Goal: Navigation & Orientation: Find specific page/section

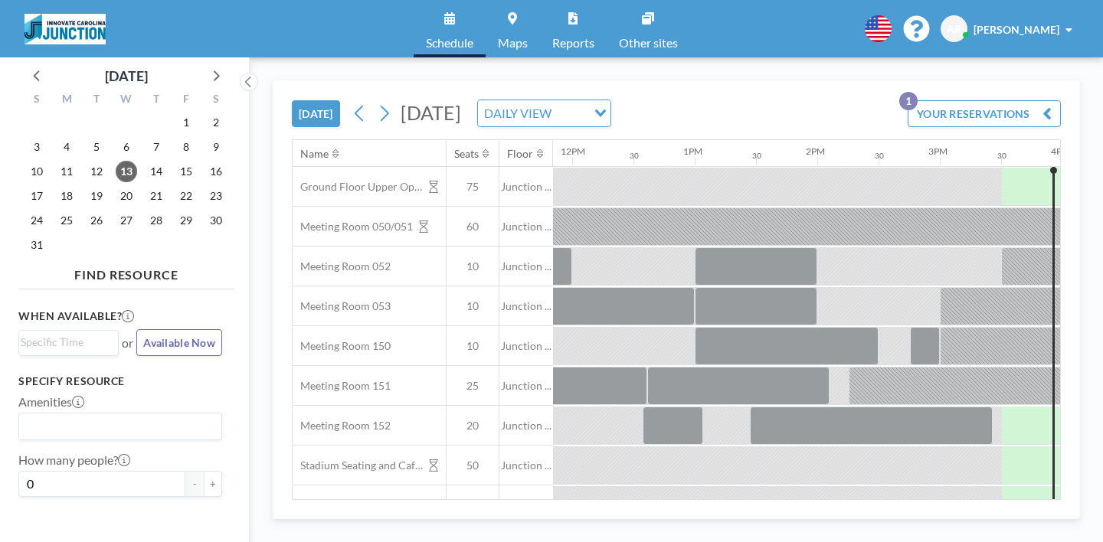
scroll to position [0, 1494]
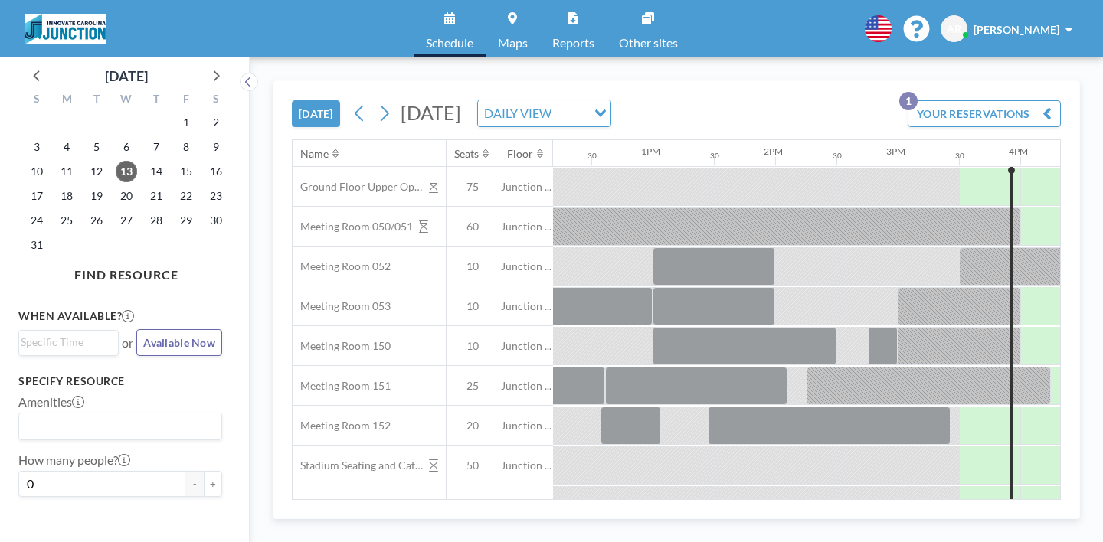
click at [1059, 27] on span "[PERSON_NAME]" at bounding box center [1017, 29] width 86 height 13
click at [919, 62] on div "TODAY Wednesday, August 13, 2025 DAILY VIEW Loading... YOUR RESERVATIONS 1 Name…" at bounding box center [676, 299] width 853 height 485
click at [70, 22] on img at bounding box center [65, 29] width 81 height 31
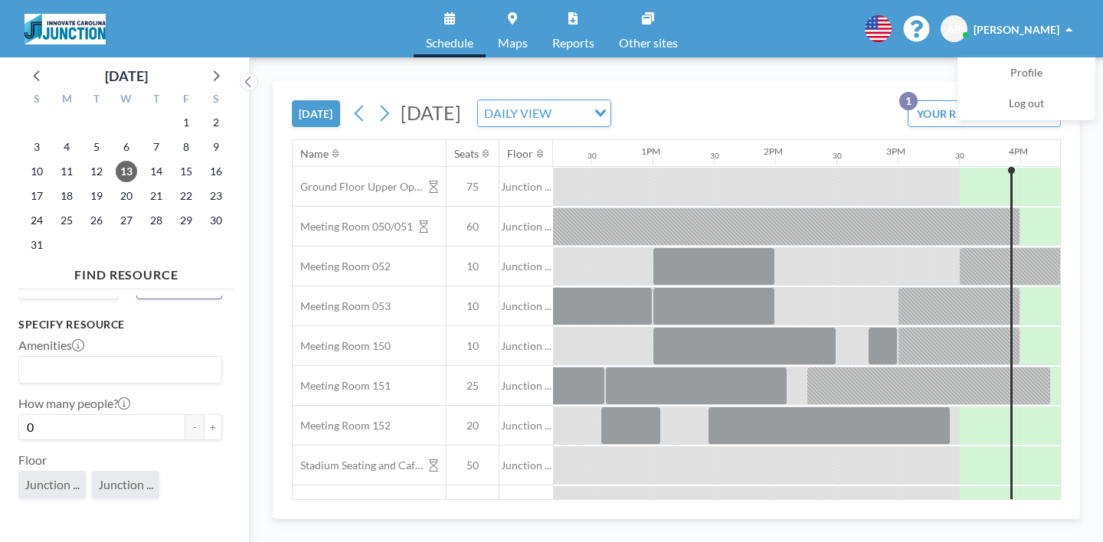
scroll to position [0, 0]
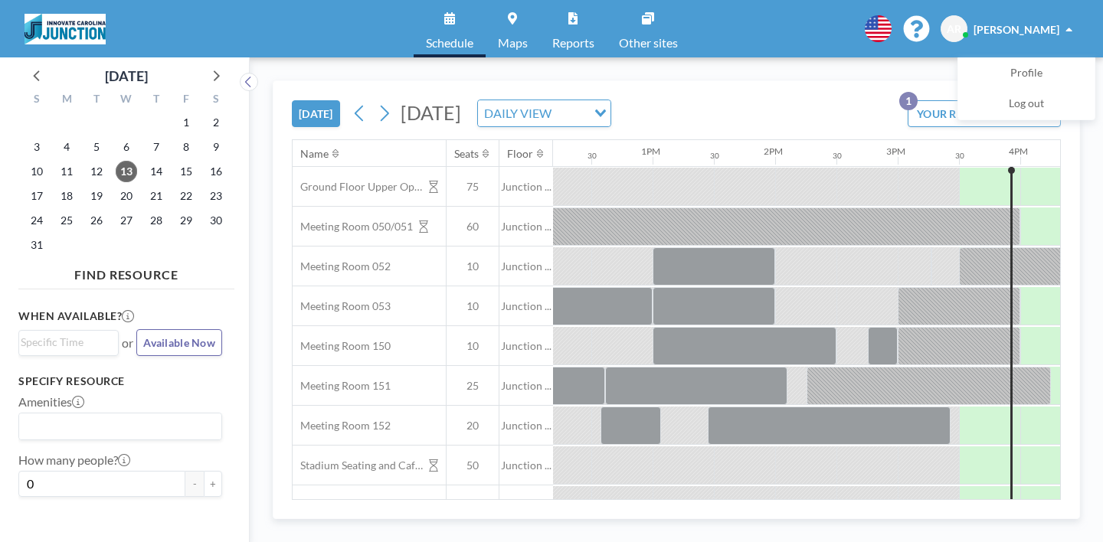
click at [62, 27] on img at bounding box center [65, 29] width 81 height 31
click at [523, 25] on link "Maps" at bounding box center [513, 28] width 54 height 57
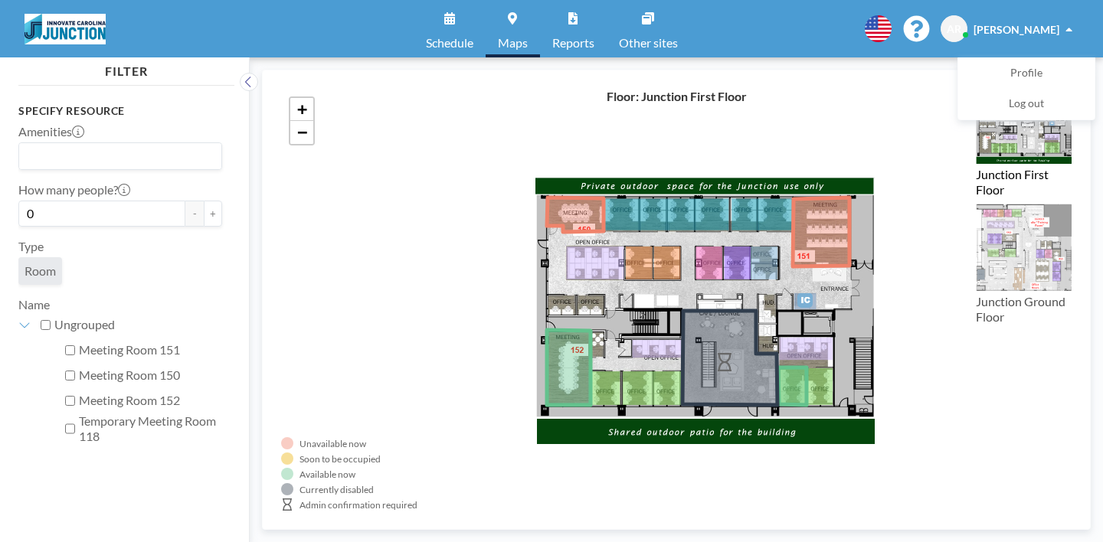
click at [477, 23] on link "Schedule" at bounding box center [450, 28] width 72 height 57
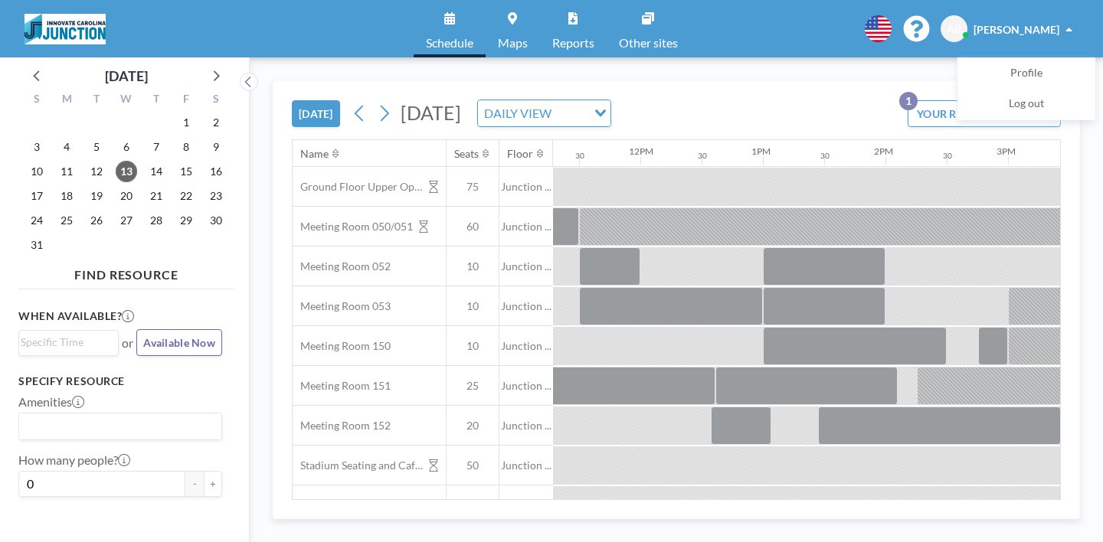
scroll to position [0, 1494]
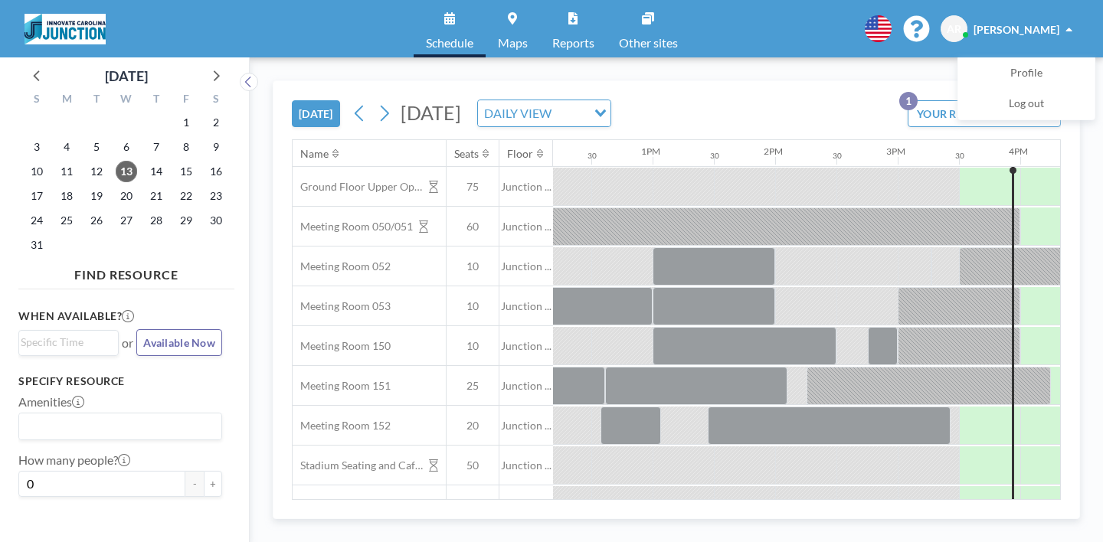
click at [899, 81] on div "[DATE] [DATE] DAILY VIEW Loading... YOUR RESERVATIONS 1" at bounding box center [676, 110] width 769 height 58
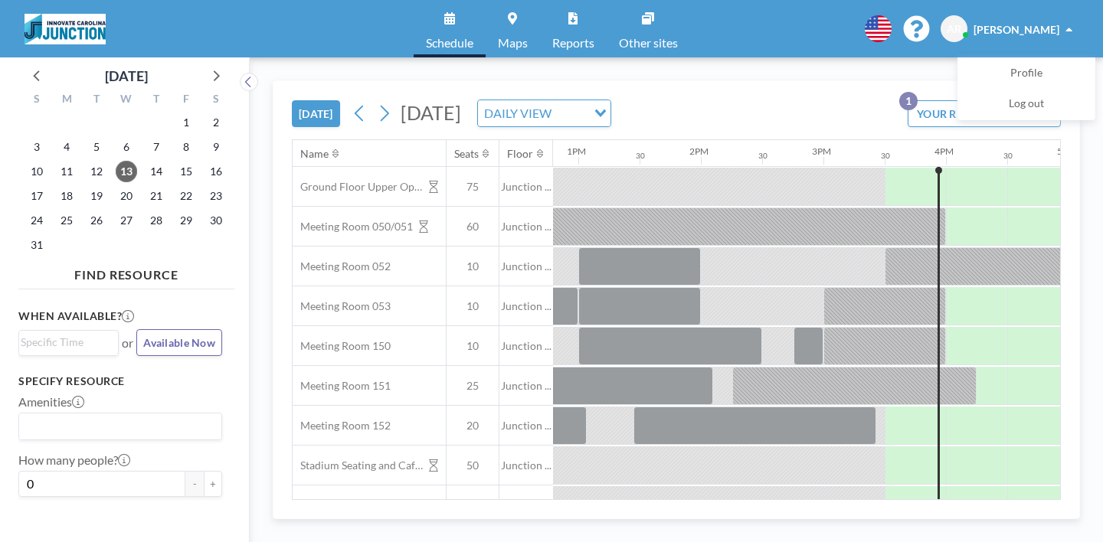
scroll to position [0, 1570]
